Goal: Task Accomplishment & Management: Use online tool/utility

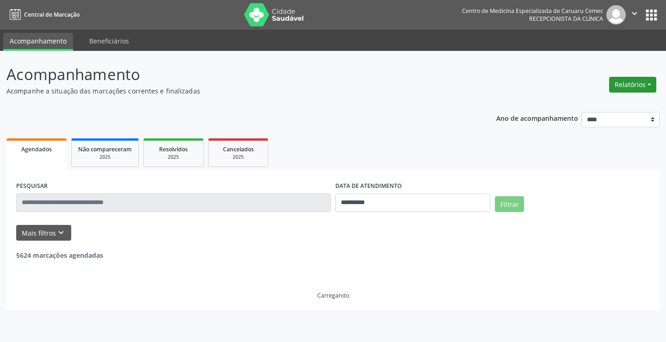
click at [627, 86] on button "Relatórios" at bounding box center [632, 85] width 47 height 16
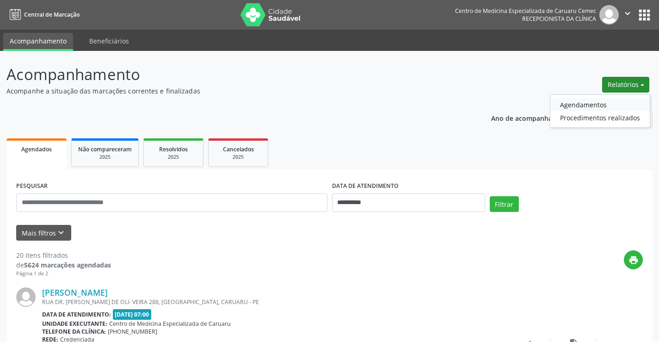
click at [606, 99] on link "Agendamentos" at bounding box center [599, 104] width 99 height 13
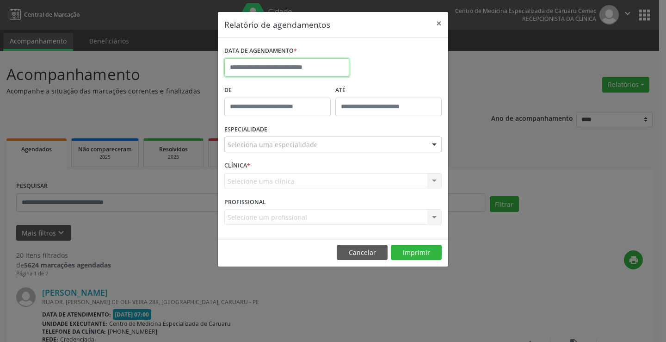
click at [261, 67] on input "text" at bounding box center [286, 67] width 125 height 18
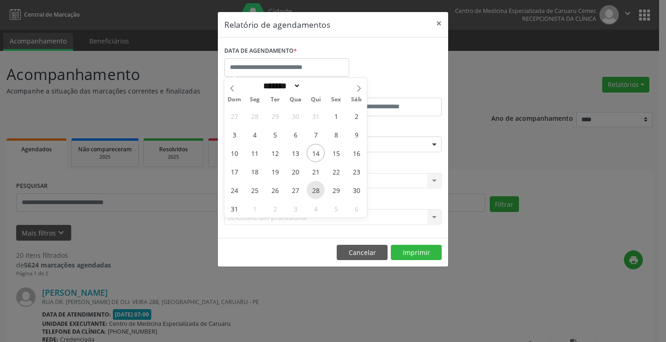
click at [315, 191] on span "28" at bounding box center [315, 190] width 18 height 18
type input "**********"
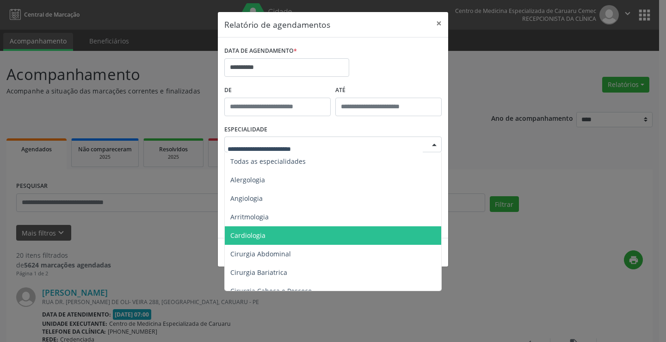
click at [263, 233] on span "Cardiologia" at bounding box center [247, 235] width 35 height 9
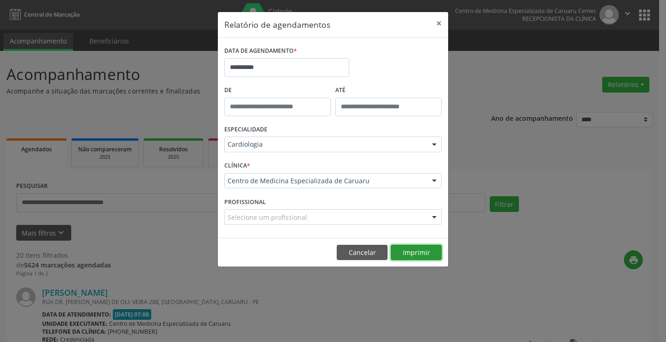
click at [416, 252] on button "Imprimir" at bounding box center [416, 253] width 51 height 16
click at [372, 256] on button "Cancelar" at bounding box center [362, 253] width 51 height 16
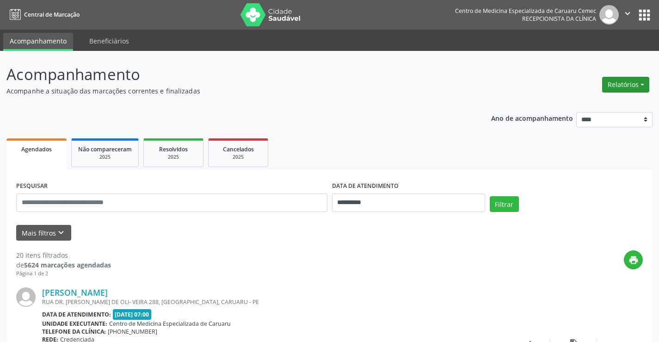
click at [627, 84] on button "Relatórios" at bounding box center [625, 85] width 47 height 16
click at [580, 108] on link "Agendamentos" at bounding box center [599, 104] width 99 height 13
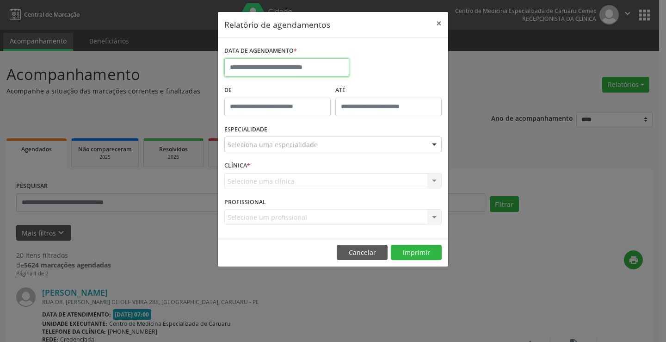
click at [259, 70] on input "text" at bounding box center [286, 67] width 125 height 18
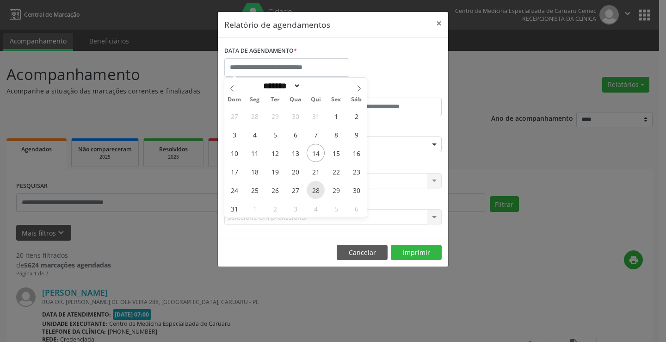
click at [312, 193] on span "28" at bounding box center [315, 190] width 18 height 18
type input "**********"
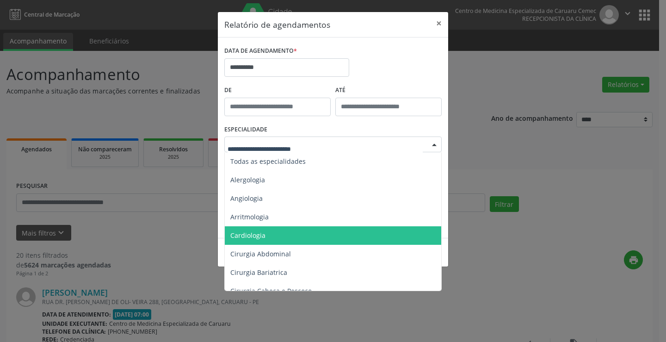
click at [264, 232] on span "Cardiologia" at bounding box center [247, 235] width 35 height 9
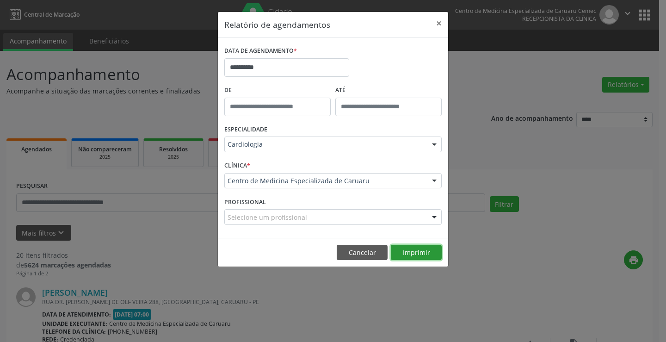
click at [405, 259] on button "Imprimir" at bounding box center [416, 253] width 51 height 16
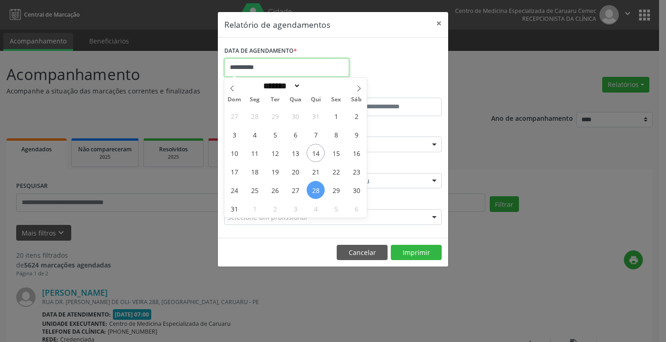
click at [278, 66] on input "**********" at bounding box center [286, 67] width 125 height 18
click at [250, 192] on span "25" at bounding box center [254, 190] width 18 height 18
type input "**********"
click at [252, 193] on span "25" at bounding box center [254, 190] width 18 height 18
click at [252, 193] on div "CLÍNICA * Centro de Medicina Especializada de Caruaru Centro de Medicina Especi…" at bounding box center [333, 177] width 222 height 36
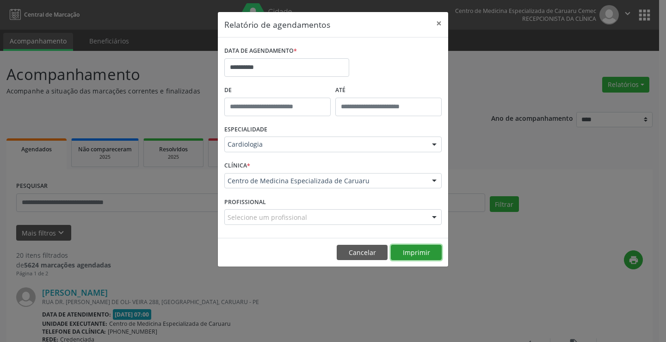
click at [418, 254] on button "Imprimir" at bounding box center [416, 253] width 51 height 16
